Goal: Information Seeking & Learning: Compare options

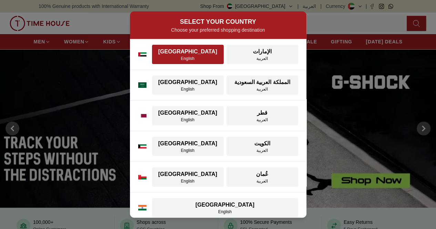
click at [192, 52] on div "[GEOGRAPHIC_DATA]" at bounding box center [187, 52] width 63 height 8
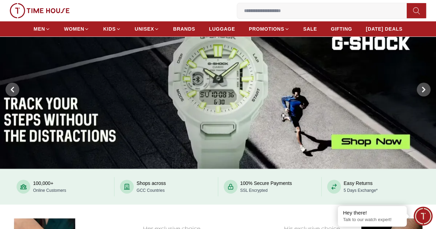
scroll to position [39, 0]
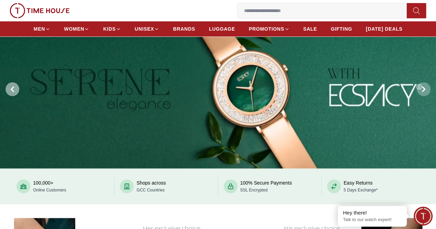
click at [10, 92] on icon at bounding box center [13, 89] width 6 height 6
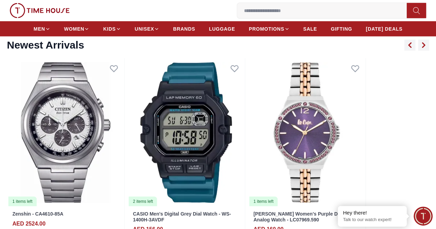
scroll to position [751, 0]
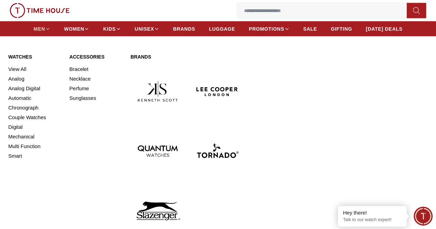
click at [50, 31] on icon at bounding box center [47, 29] width 5 height 5
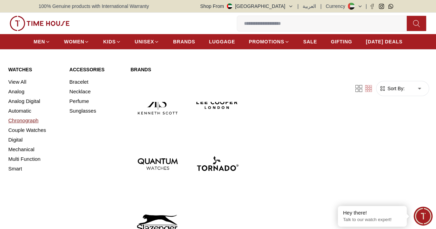
click at [29, 125] on link "Chronograph" at bounding box center [34, 121] width 53 height 10
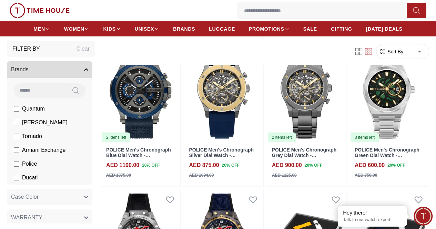
scroll to position [14, 0]
click at [52, 89] on input at bounding box center [40, 91] width 52 height 14
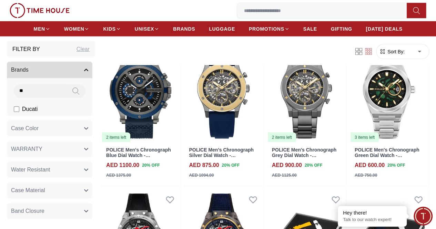
type input "*"
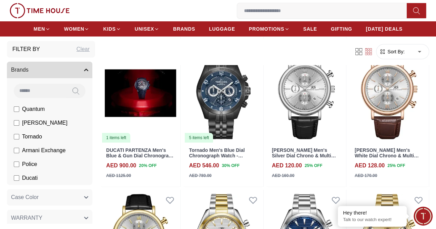
scroll to position [2607, 0]
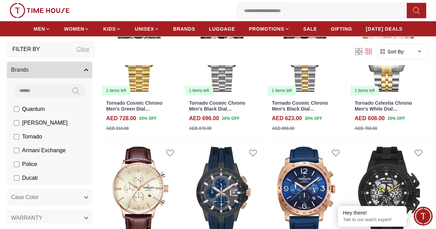
scroll to position [3338, 0]
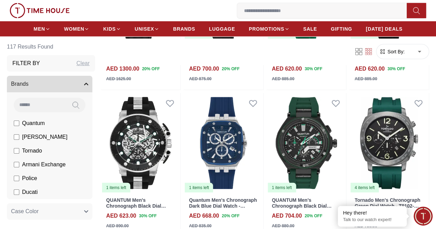
scroll to position [2224, 0]
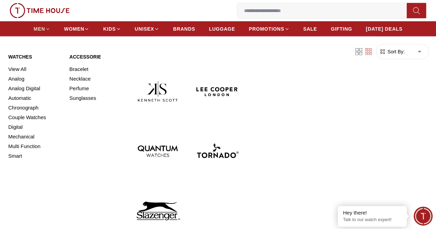
click at [45, 31] on span "MEN" at bounding box center [39, 28] width 11 height 7
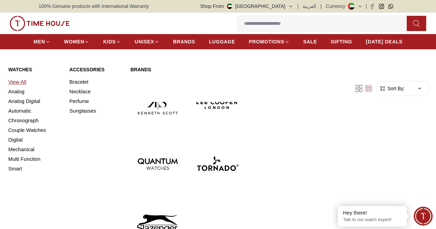
click at [21, 87] on link "View All" at bounding box center [34, 82] width 53 height 10
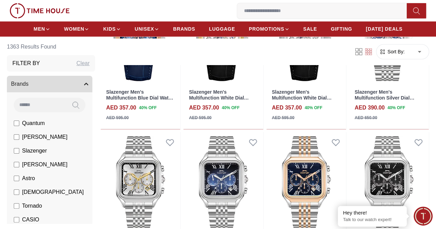
scroll to position [440, 0]
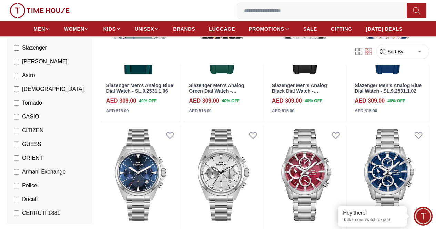
scroll to position [103, 0]
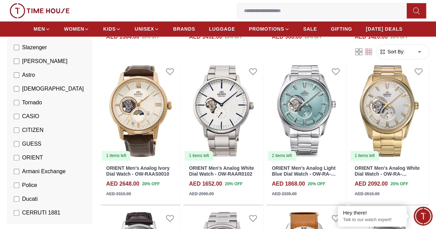
scroll to position [490, 0]
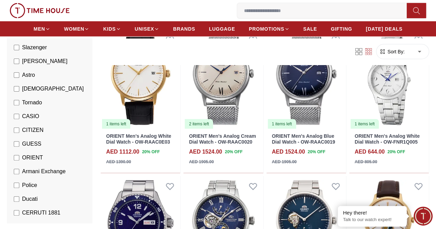
scroll to position [964, 0]
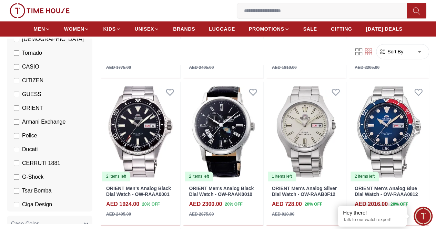
scroll to position [1643, 0]
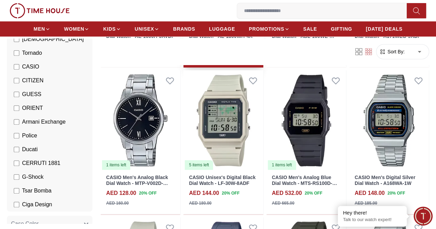
scroll to position [187, 0]
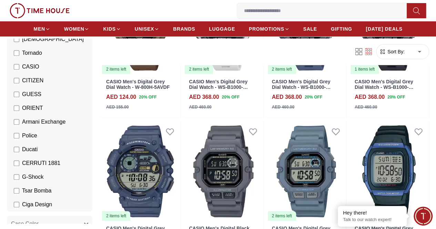
scroll to position [1312, 0]
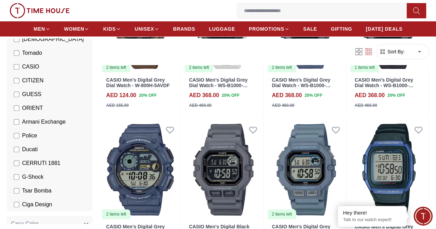
scroll to position [1349, 0]
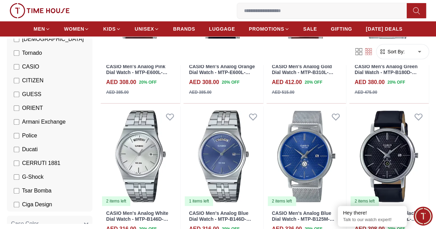
scroll to position [2653, 0]
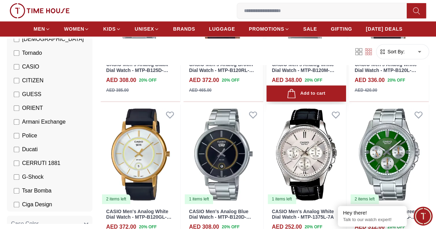
scroll to position [2941, 0]
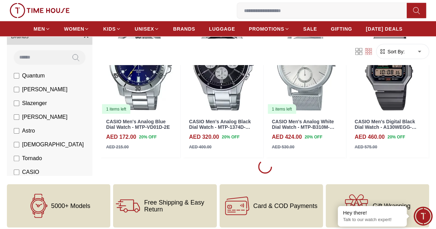
scroll to position [880, 0]
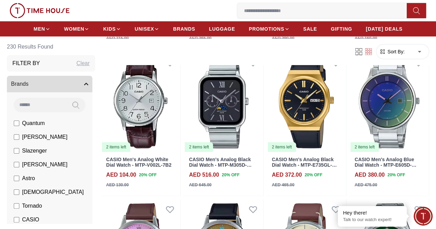
scroll to position [2407, 0]
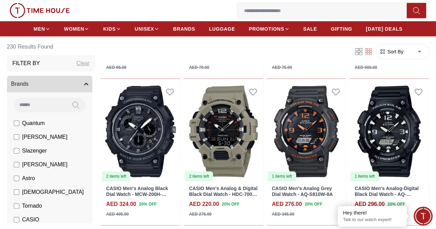
scroll to position [3442, 0]
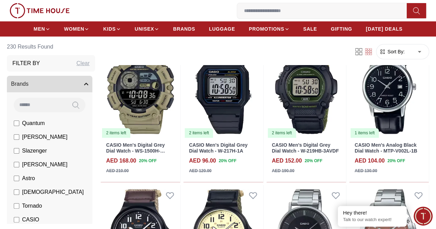
scroll to position [4140, 0]
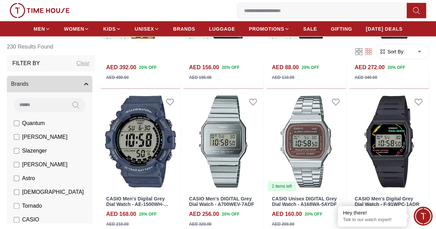
scroll to position [4734, 0]
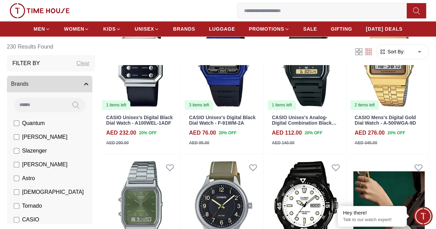
scroll to position [5534, 0]
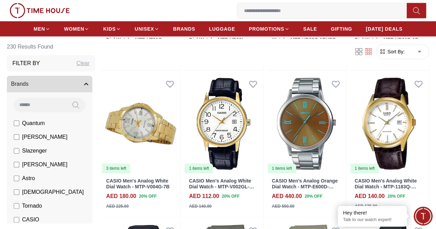
scroll to position [6285, 0]
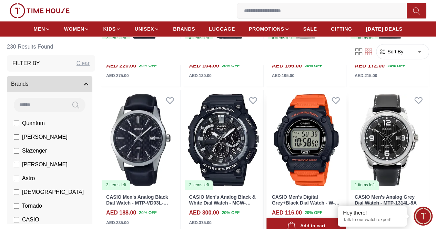
scroll to position [7034, 0]
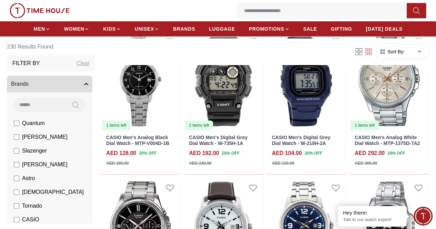
scroll to position [7713, 0]
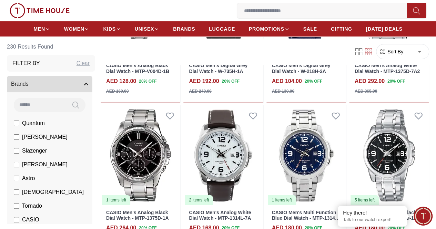
scroll to position [7840, 0]
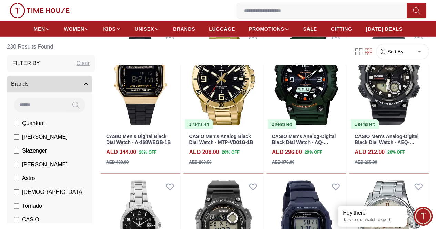
scroll to position [7569, 0]
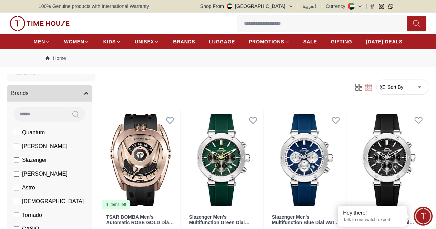
scroll to position [26, 0]
click at [237, 29] on input at bounding box center [324, 24] width 175 height 14
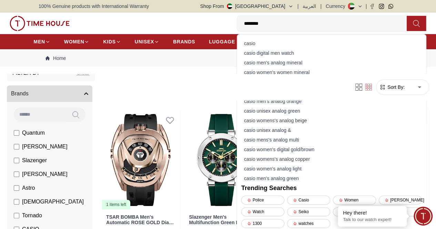
type input "********"
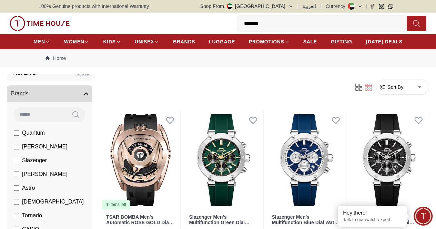
click at [413, 24] on icon at bounding box center [416, 24] width 7 height 8
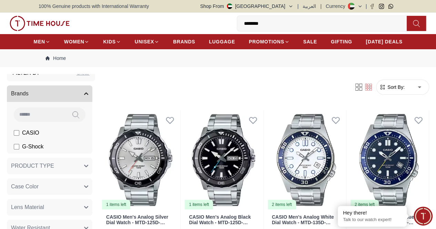
click at [237, 27] on input "********" at bounding box center [324, 24] width 175 height 14
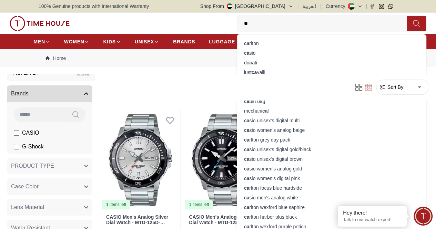
type input "*"
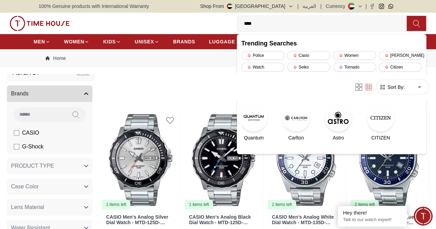
type input "****"
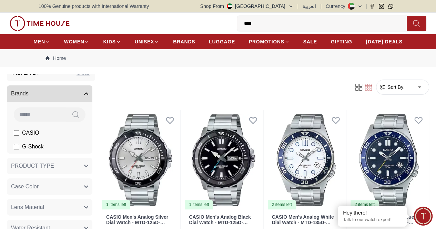
click at [413, 20] on icon at bounding box center [416, 24] width 7 height 8
